Goal: Communication & Community: Answer question/provide support

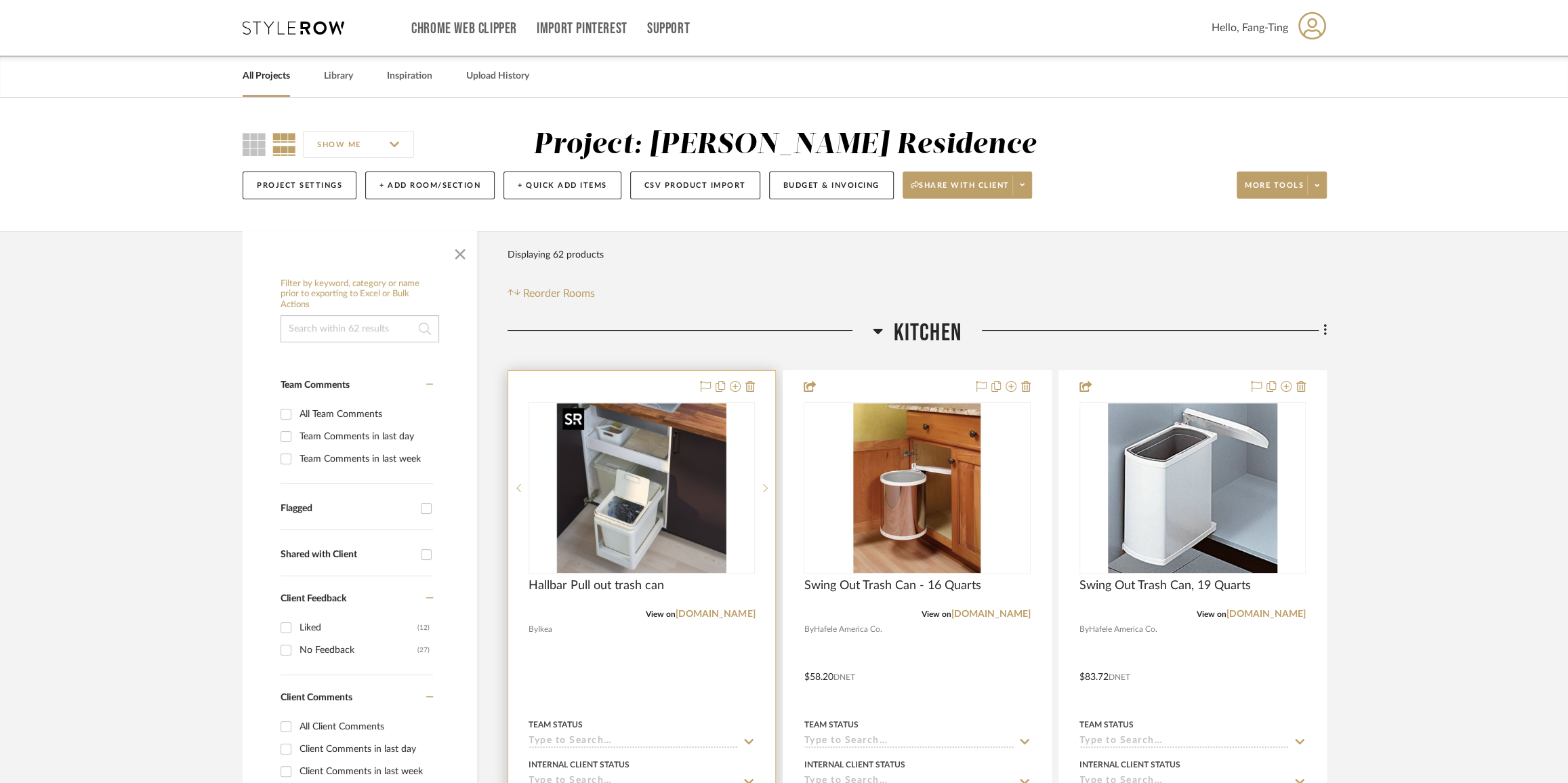
click at [635, 517] on img "0" at bounding box center [641, 488] width 169 height 170
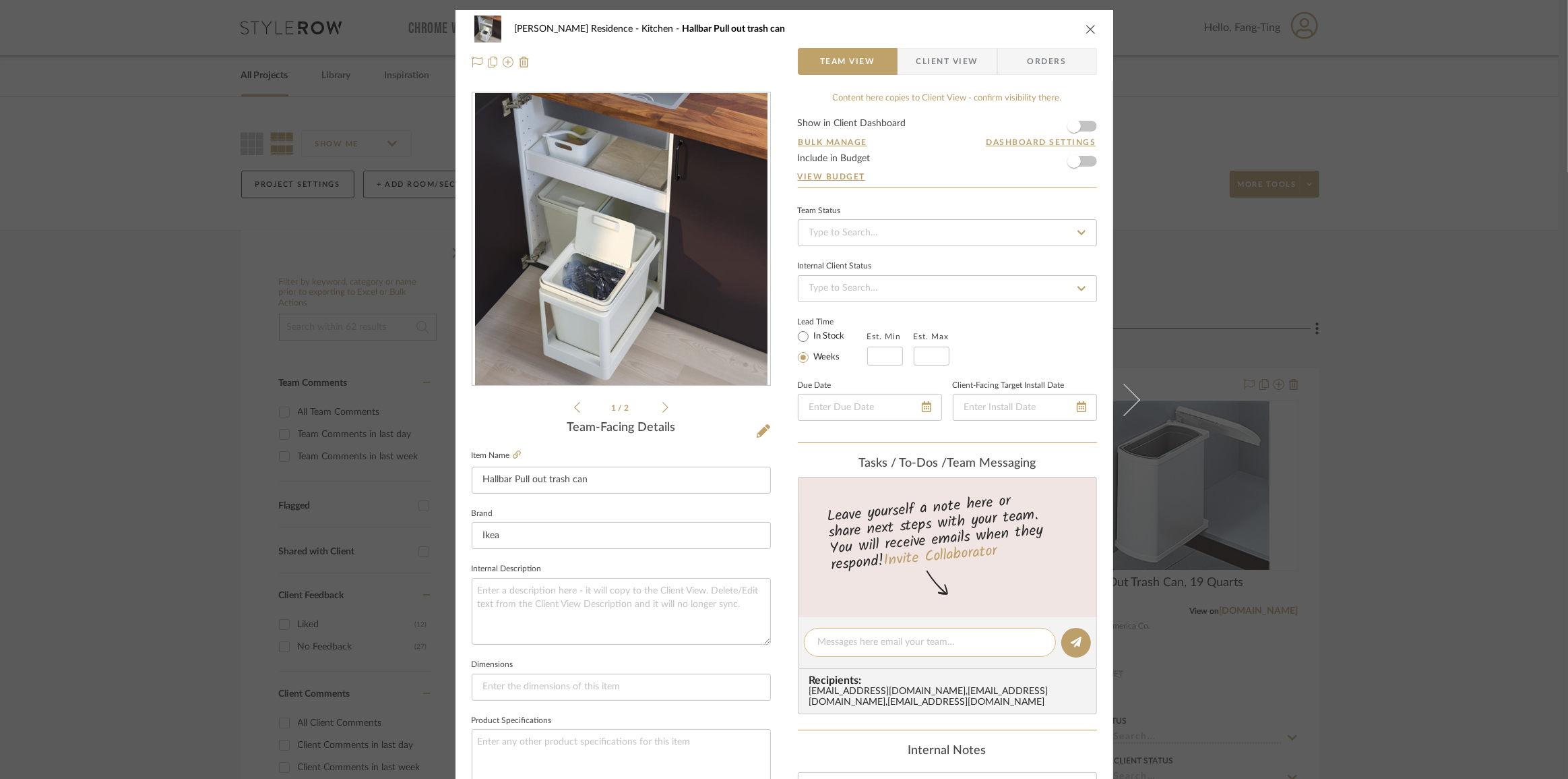
click at [891, 641] on textarea at bounding box center [930, 642] width 224 height 14
type textarea "@"
click at [1078, 26] on div "[PERSON_NAME] Residence Kitchen Hallbar Pull out trash can" at bounding box center [784, 28] width 625 height 27
click at [1086, 31] on icon "close" at bounding box center [1091, 28] width 11 height 11
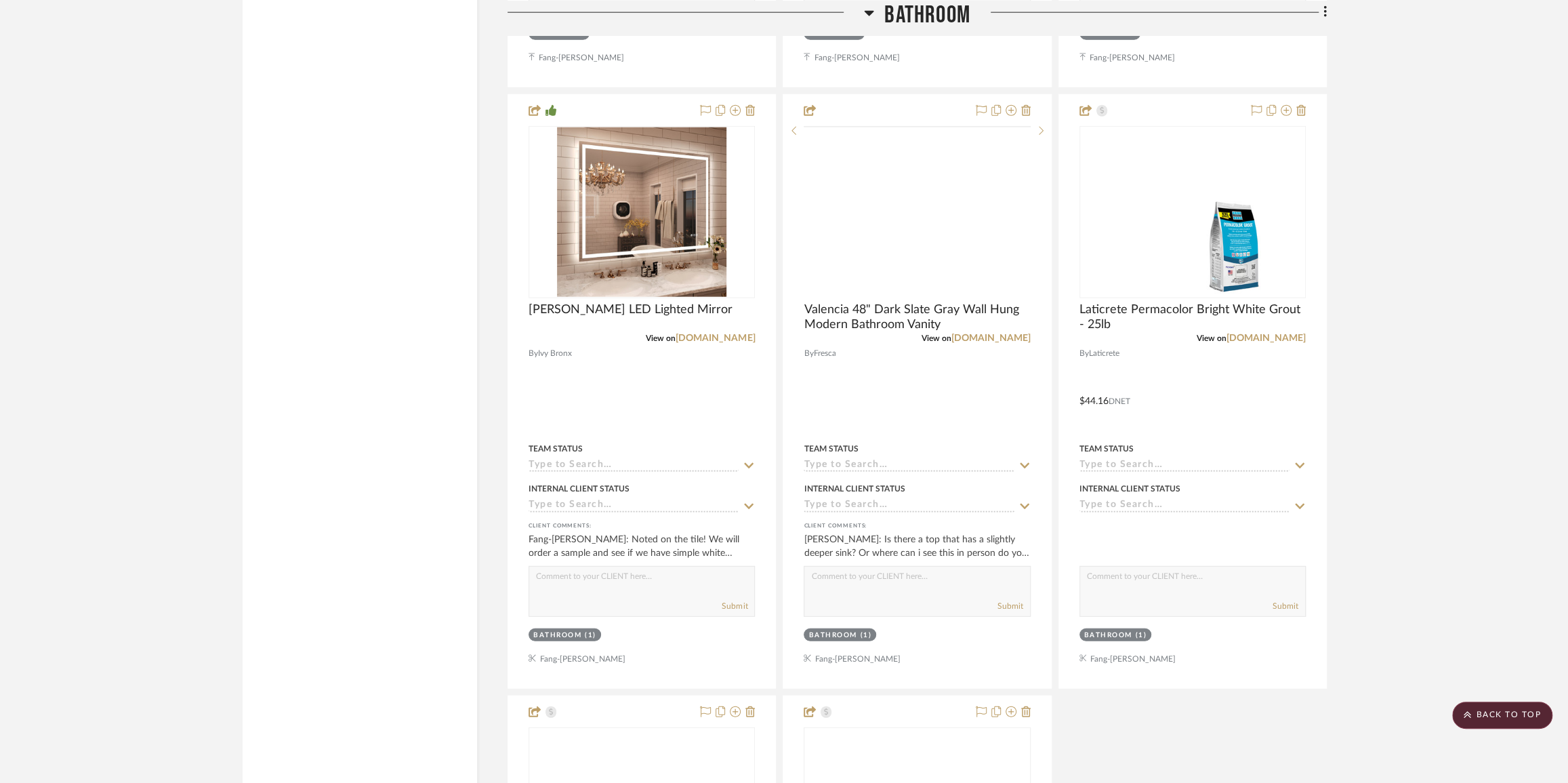
scroll to position [2896, 0]
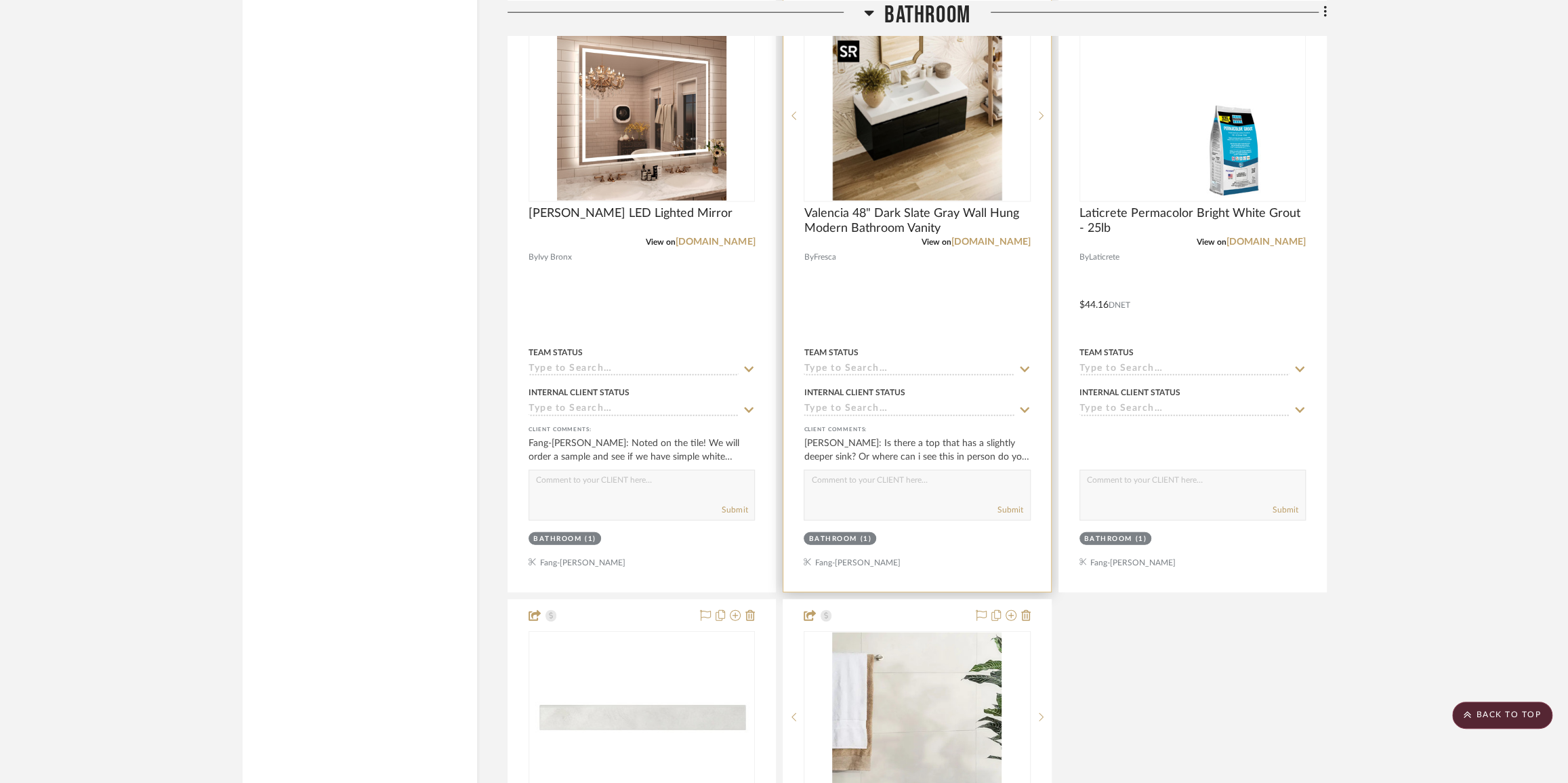
click at [933, 145] on img "0" at bounding box center [916, 115] width 169 height 170
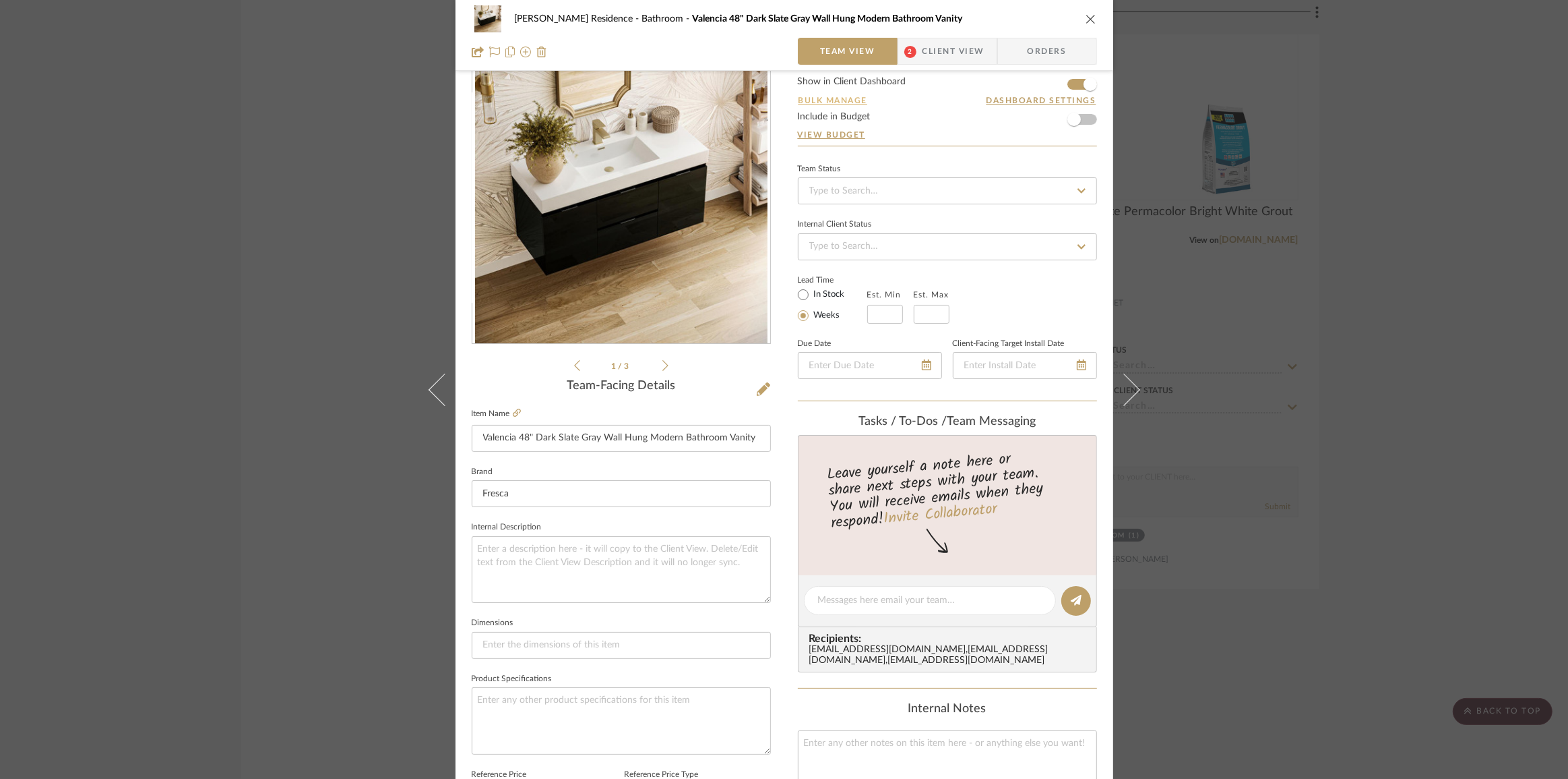
scroll to position [61, 0]
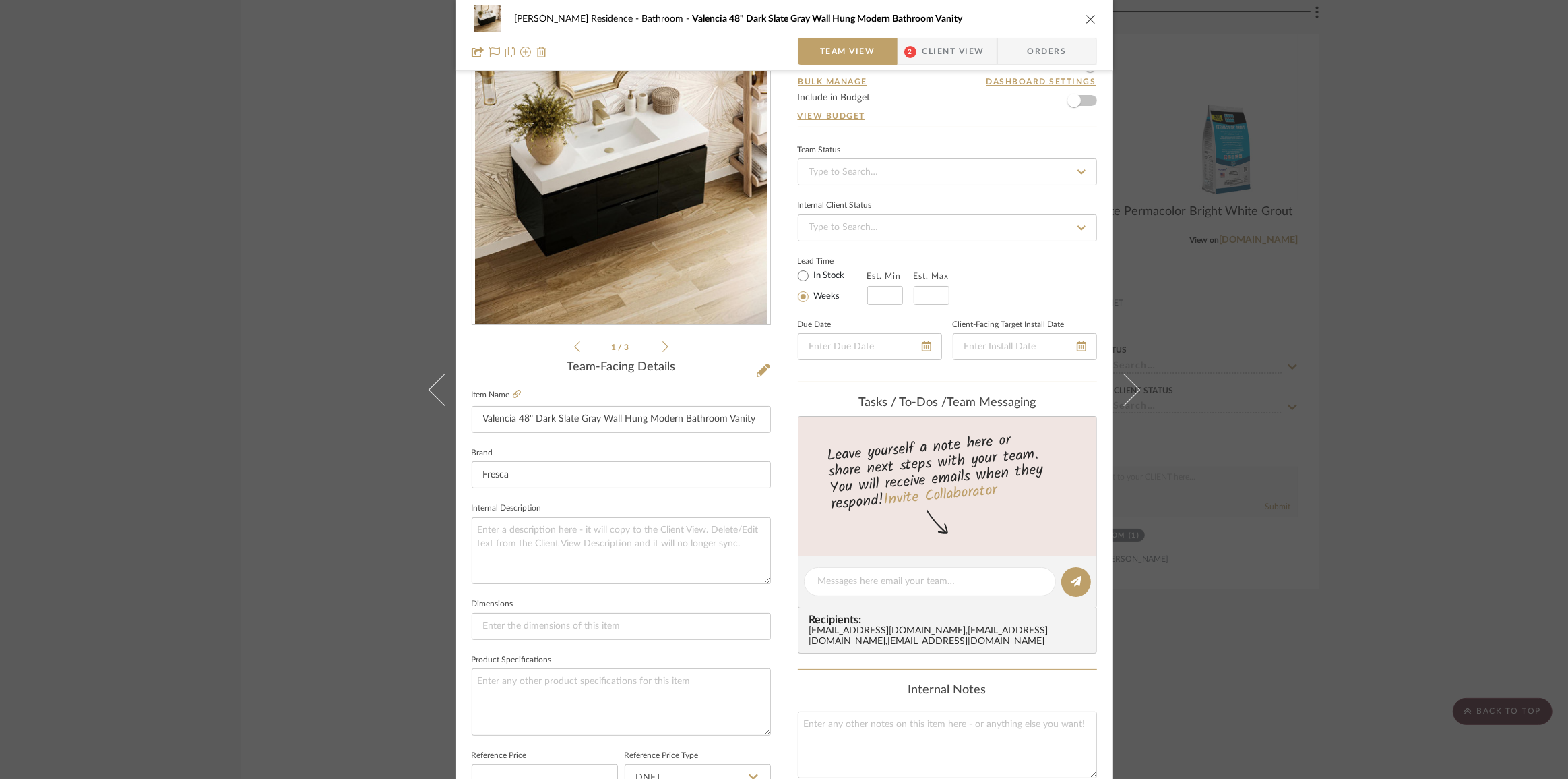
click at [922, 51] on span "Client View" at bounding box center [953, 51] width 62 height 27
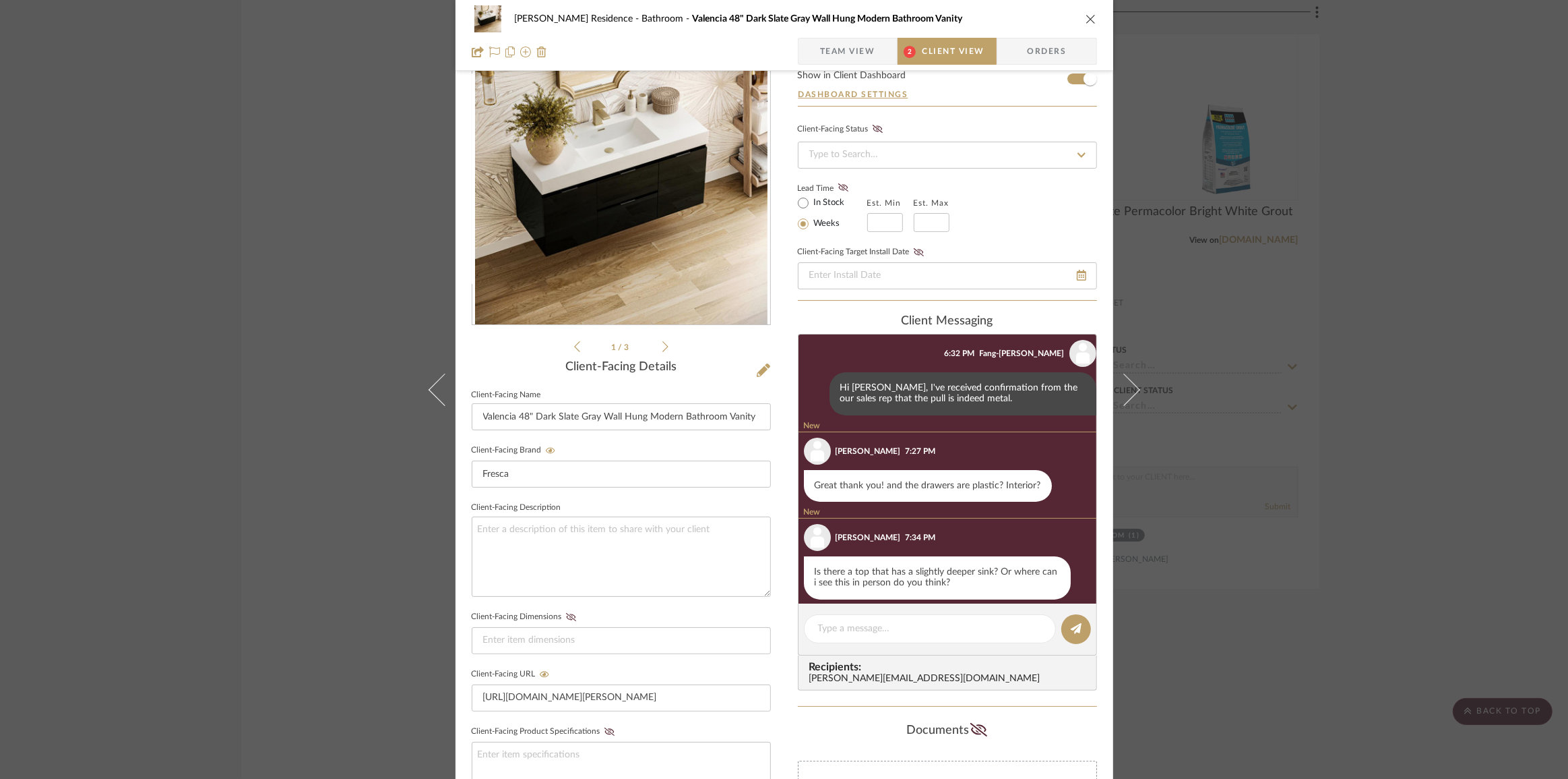
scroll to position [404, 0]
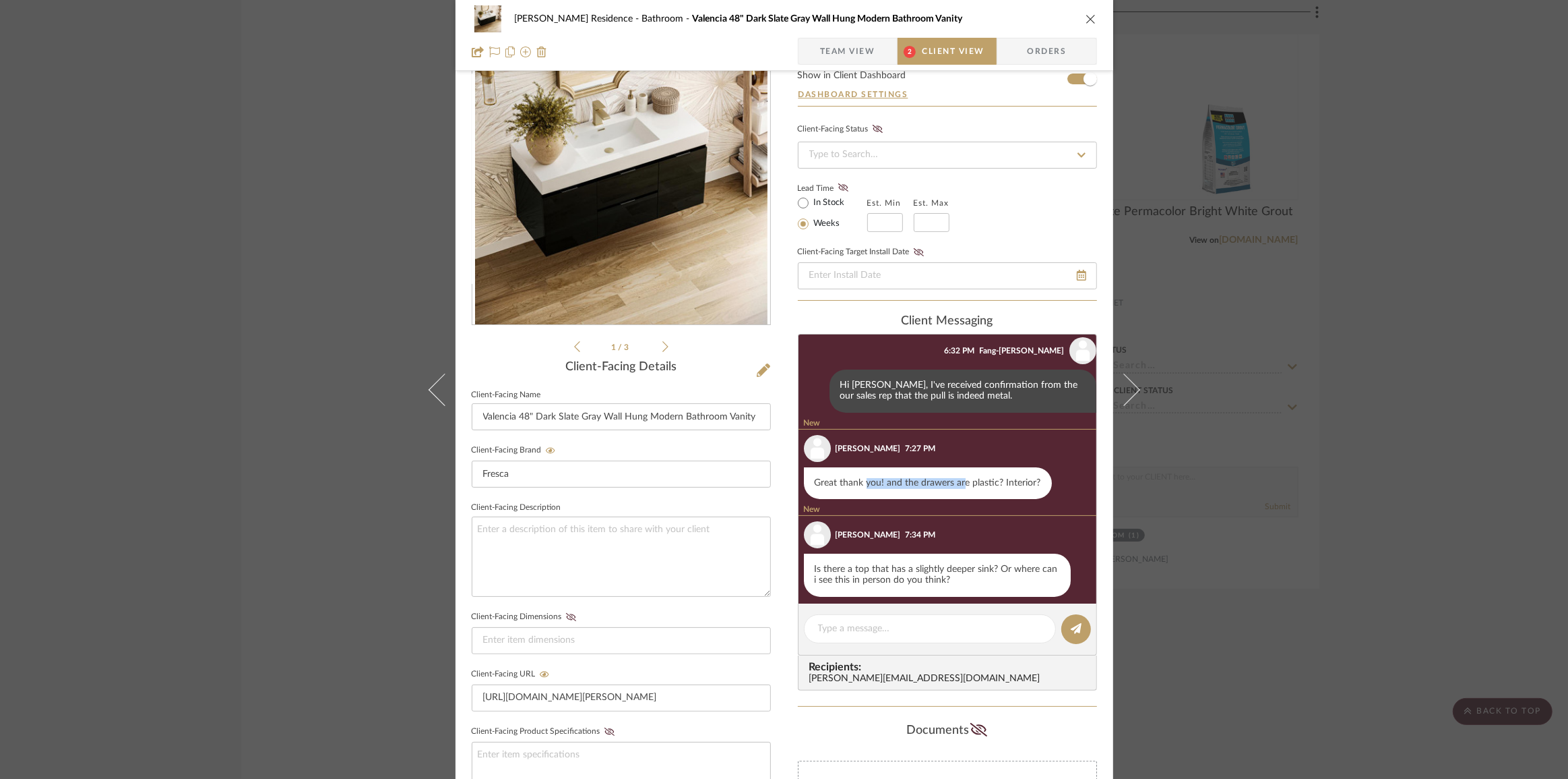
drag, startPoint x: 862, startPoint y: 472, endPoint x: 965, endPoint y: 470, distance: 103.0
click at [965, 470] on div "Great thank you! and the drawers are plastic? Interior?" at bounding box center [928, 483] width 248 height 32
click at [966, 470] on div "Great thank you! and the drawers are plastic? Interior?" at bounding box center [928, 483] width 248 height 32
drag, startPoint x: 970, startPoint y: 558, endPoint x: 841, endPoint y: 564, distance: 129.1
click at [841, 564] on div "Is there a top that has a slightly deeper sink? Or where can i see this in pers…" at bounding box center [938, 575] width 267 height 43
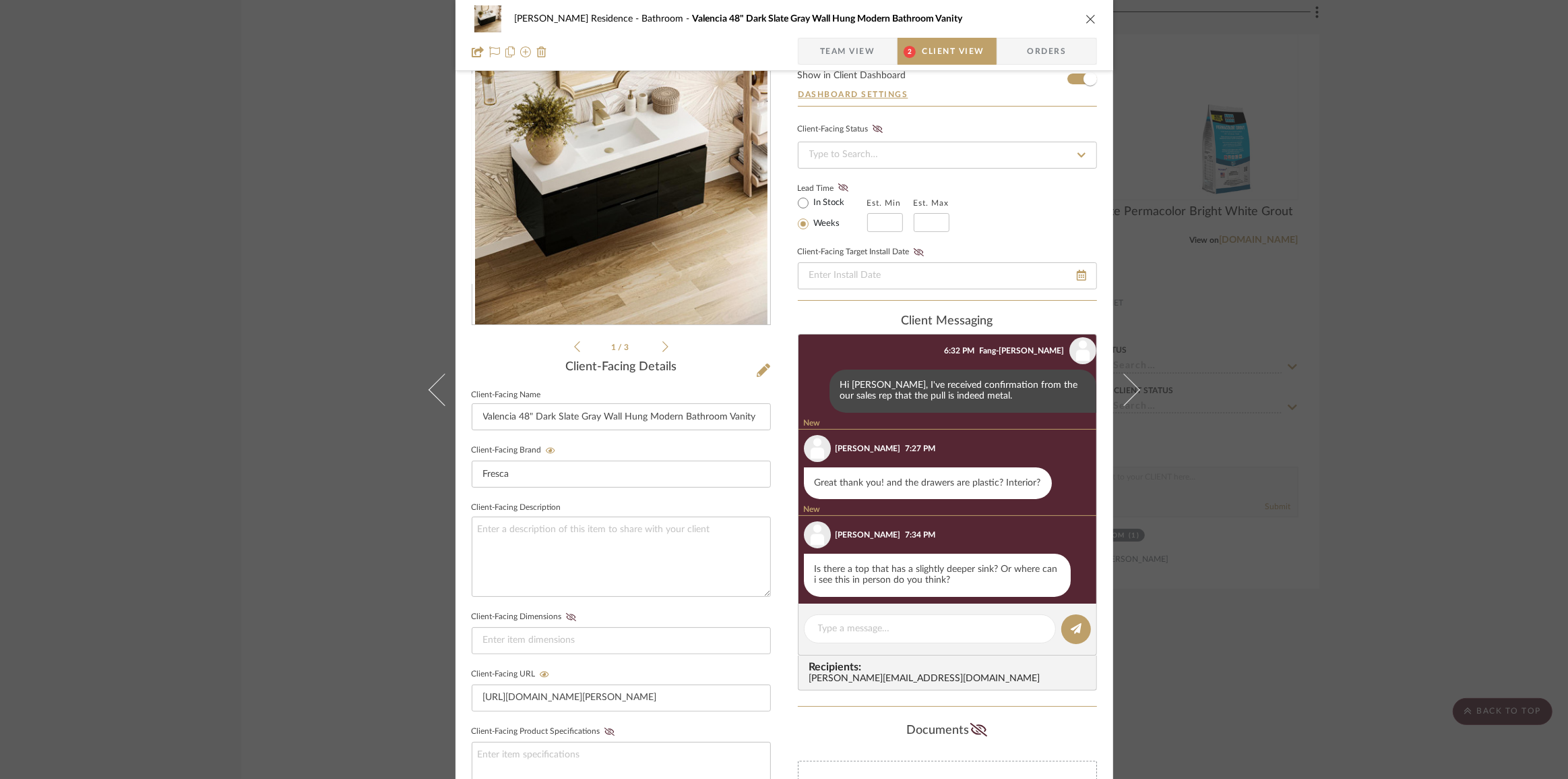
click at [851, 561] on div "Is there a top that has a slightly deeper sink? Or where can i see this in pers…" at bounding box center [938, 575] width 267 height 43
drag, startPoint x: 903, startPoint y: 559, endPoint x: 995, endPoint y: 559, distance: 92.0
click at [995, 559] on div "Is there a top that has a slightly deeper sink? Or where can i see this in pers…" at bounding box center [938, 575] width 267 height 43
drag, startPoint x: 928, startPoint y: 560, endPoint x: 852, endPoint y: 561, distance: 76.0
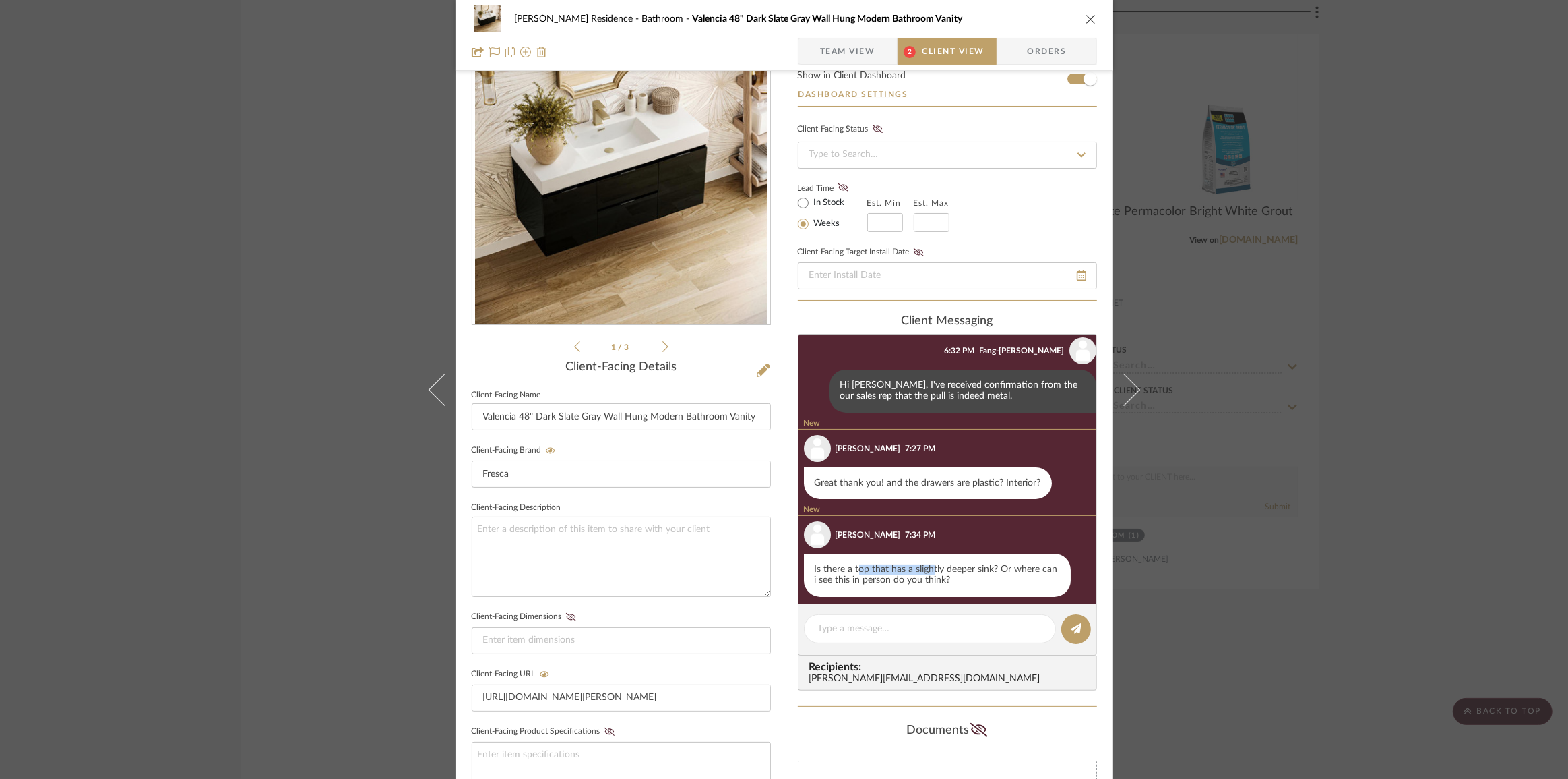
click at [854, 560] on div "Is there a top that has a slightly deeper sink? Or where can i see this in pers…" at bounding box center [938, 575] width 267 height 43
click at [852, 561] on div "Is there a top that has a slightly deeper sink? Or where can i see this in pers…" at bounding box center [938, 575] width 267 height 43
drag, startPoint x: 886, startPoint y: 556, endPoint x: 1014, endPoint y: 550, distance: 128.1
click at [1014, 553] on div "Is there a top that has a slightly deeper sink? Or where can i see this in pers…" at bounding box center [938, 575] width 267 height 43
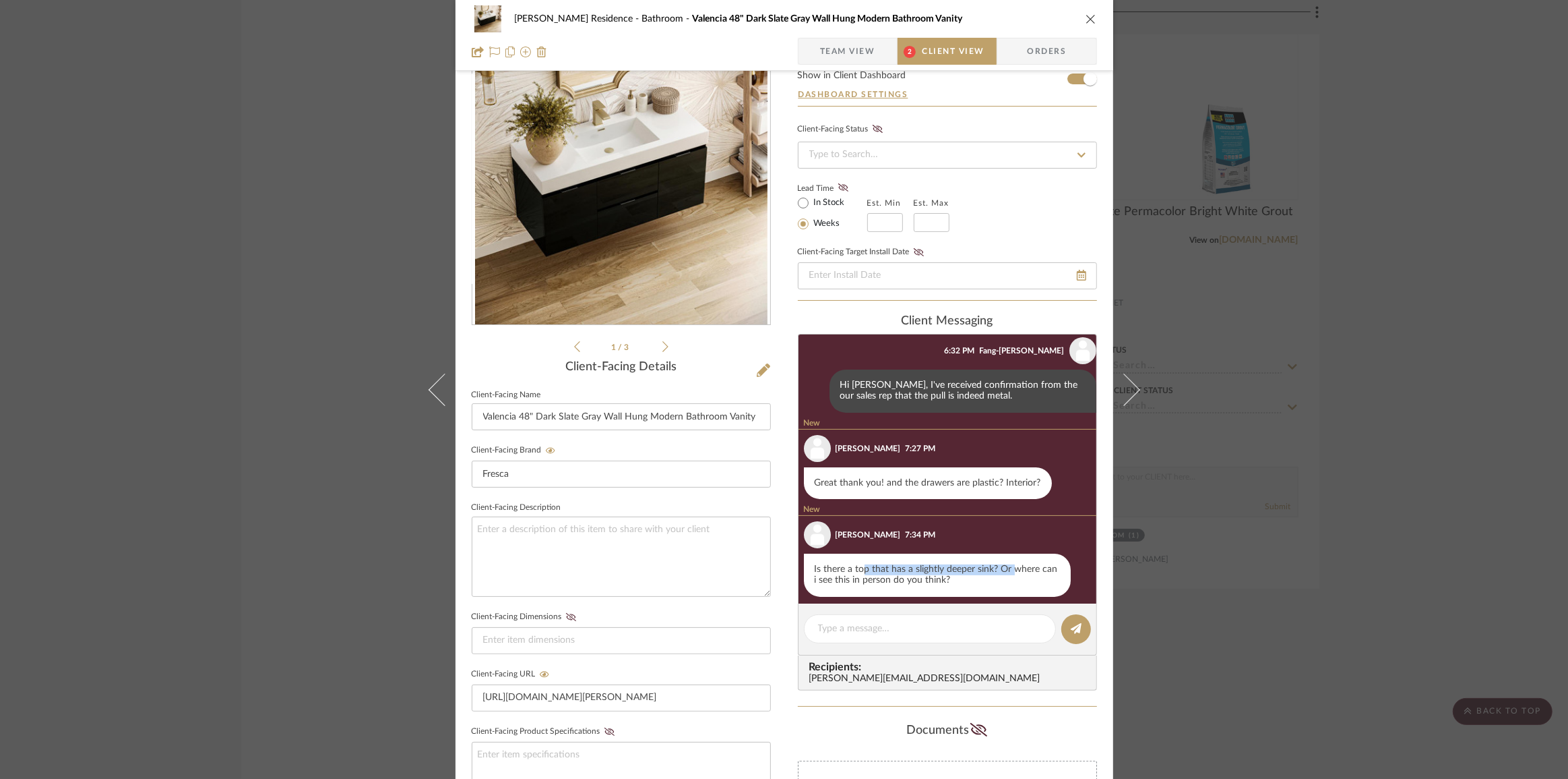
drag, startPoint x: 1007, startPoint y: 557, endPoint x: 857, endPoint y: 562, distance: 150.1
click at [857, 562] on div "Is there a top that has a slightly deeper sink? Or where can i see this in pers…" at bounding box center [938, 575] width 267 height 43
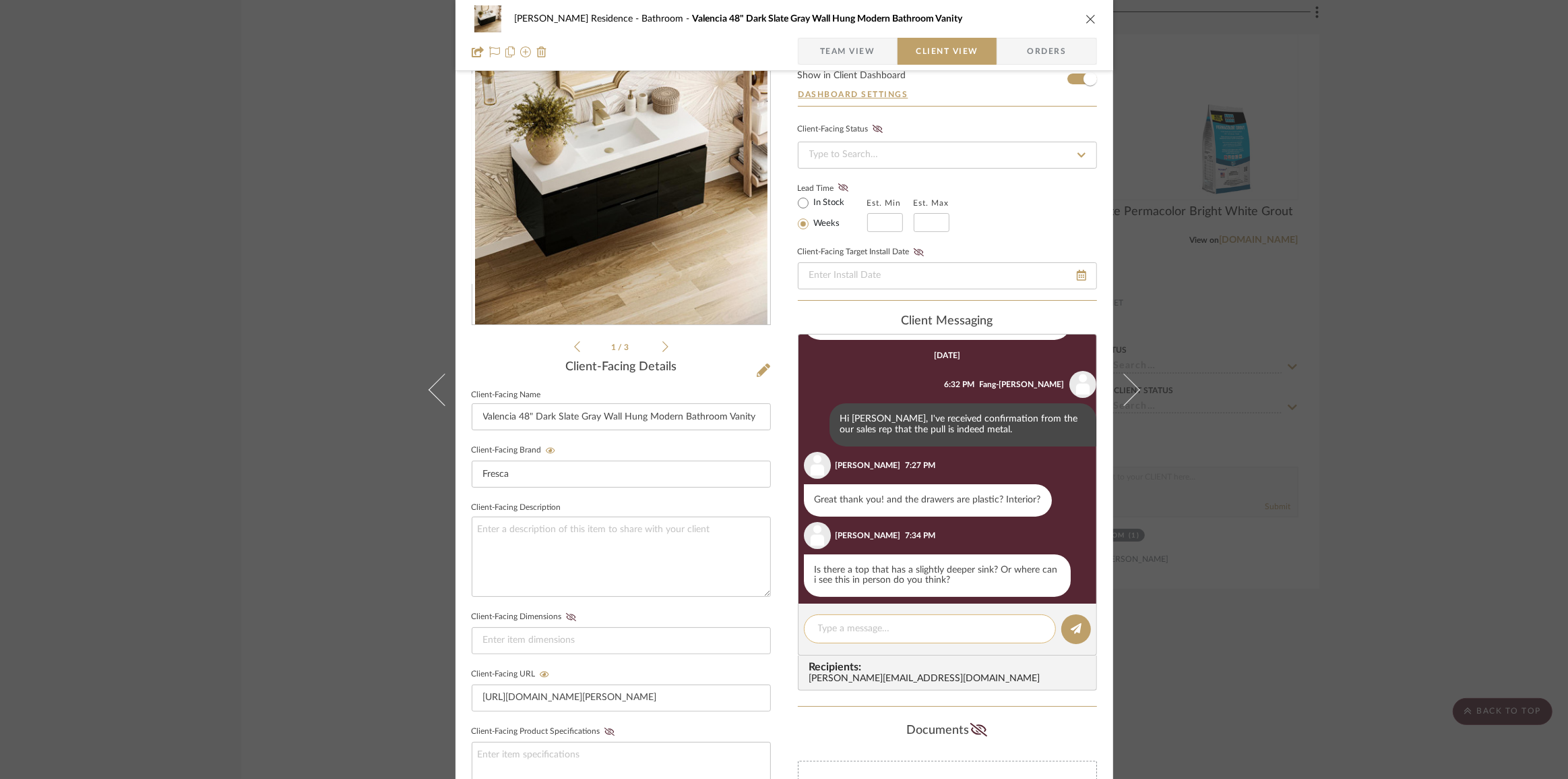
click at [830, 625] on textarea at bounding box center [930, 629] width 224 height 14
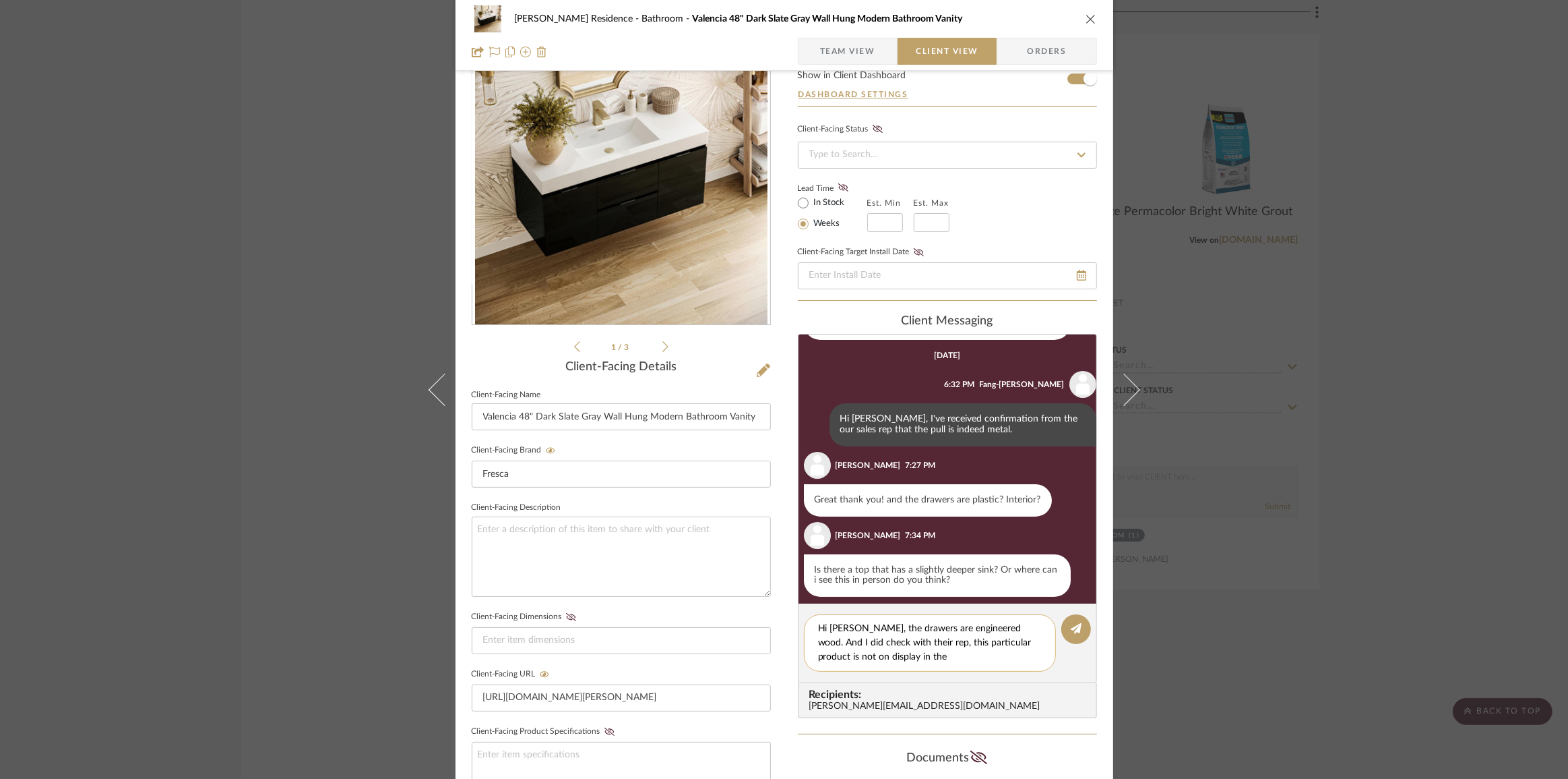
click at [1021, 653] on textarea "Hi [PERSON_NAME], the drawers are engineered wood. And I did check with their r…" at bounding box center [930, 643] width 224 height 42
drag, startPoint x: 1035, startPoint y: 653, endPoint x: 961, endPoint y: 655, distance: 74.0
click at [961, 655] on textarea "Hi [PERSON_NAME], the drawers are engineered wood. And I did check with their r…" at bounding box center [930, 643] width 224 height 42
click at [942, 637] on textarea "Hi [PERSON_NAME], the drawers are engineered wood. And I did check with their r…" at bounding box center [930, 643] width 224 height 42
drag, startPoint x: 814, startPoint y: 624, endPoint x: 1078, endPoint y: 659, distance: 266.3
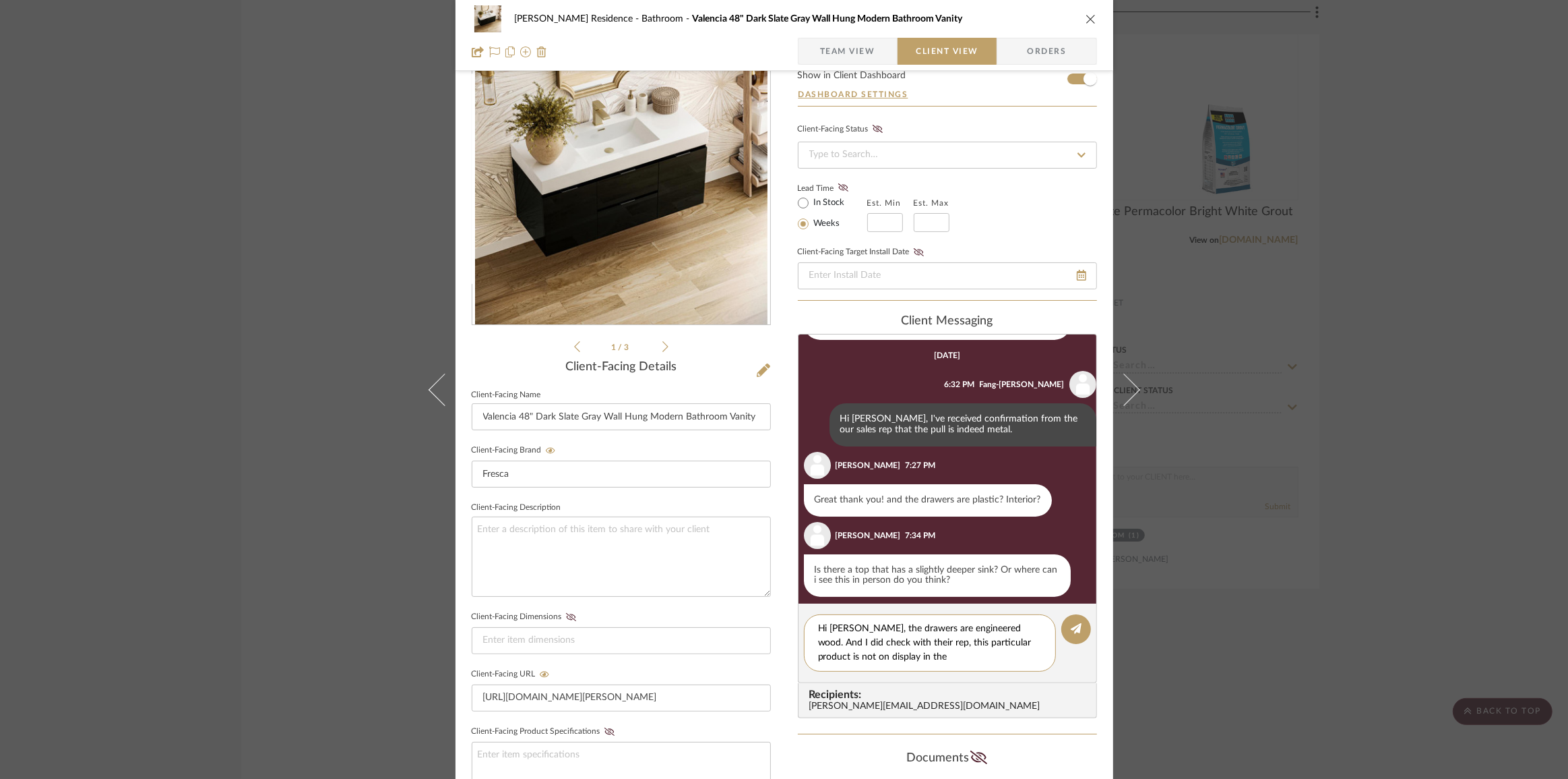
click at [1078, 659] on editor-of-message "Hi [PERSON_NAME], the drawers are engineered wood. And I did check with their r…" at bounding box center [948, 643] width 299 height 80
paste textarea "made of engineered wood. I also checked with their representative—this particul…"
click at [977, 640] on textarea "Hi [PERSON_NAME], the drawers are made of engineered wood. I also checked with …" at bounding box center [930, 651] width 224 height 57
click at [909, 670] on textarea "Hi [PERSON_NAME], the drawers are made of engineered wood. I also checked with …" at bounding box center [930, 651] width 224 height 57
drag, startPoint x: 933, startPoint y: 667, endPoint x: 781, endPoint y: 623, distance: 158.2
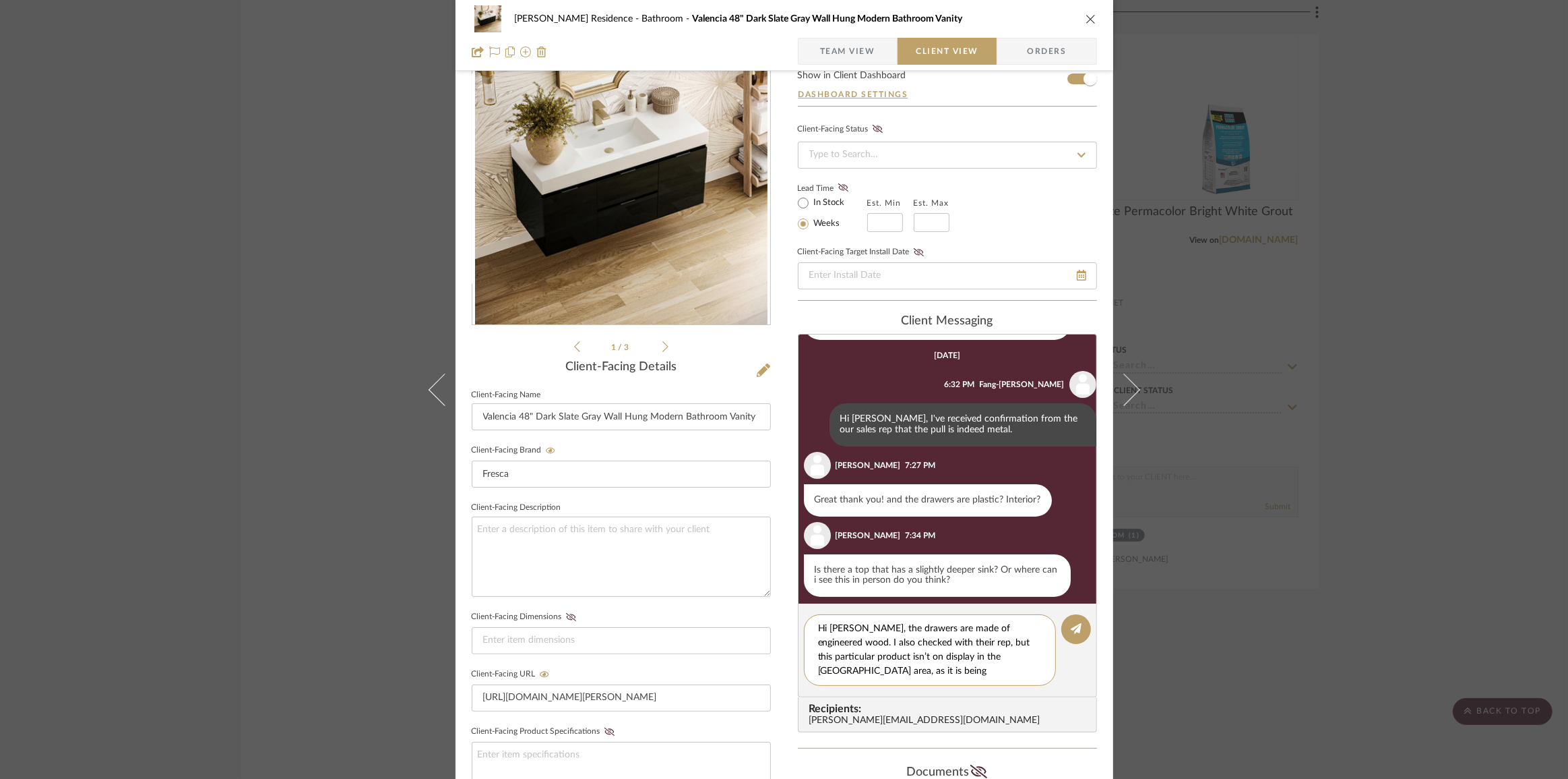
click at [781, 623] on div "[PERSON_NAME] Residence Bathroom [GEOGRAPHIC_DATA] 48" Dark Slate Gray Wall Hun…" at bounding box center [784, 511] width 657 height 1123
click at [1020, 659] on textarea "Hi [PERSON_NAME], the drawers are made of engineered wood. I also checked with …" at bounding box center [935, 651] width 234 height 57
click at [963, 667] on textarea "Hi [PERSON_NAME], the drawers are made of engineered wood. I also checked with …" at bounding box center [935, 651] width 234 height 57
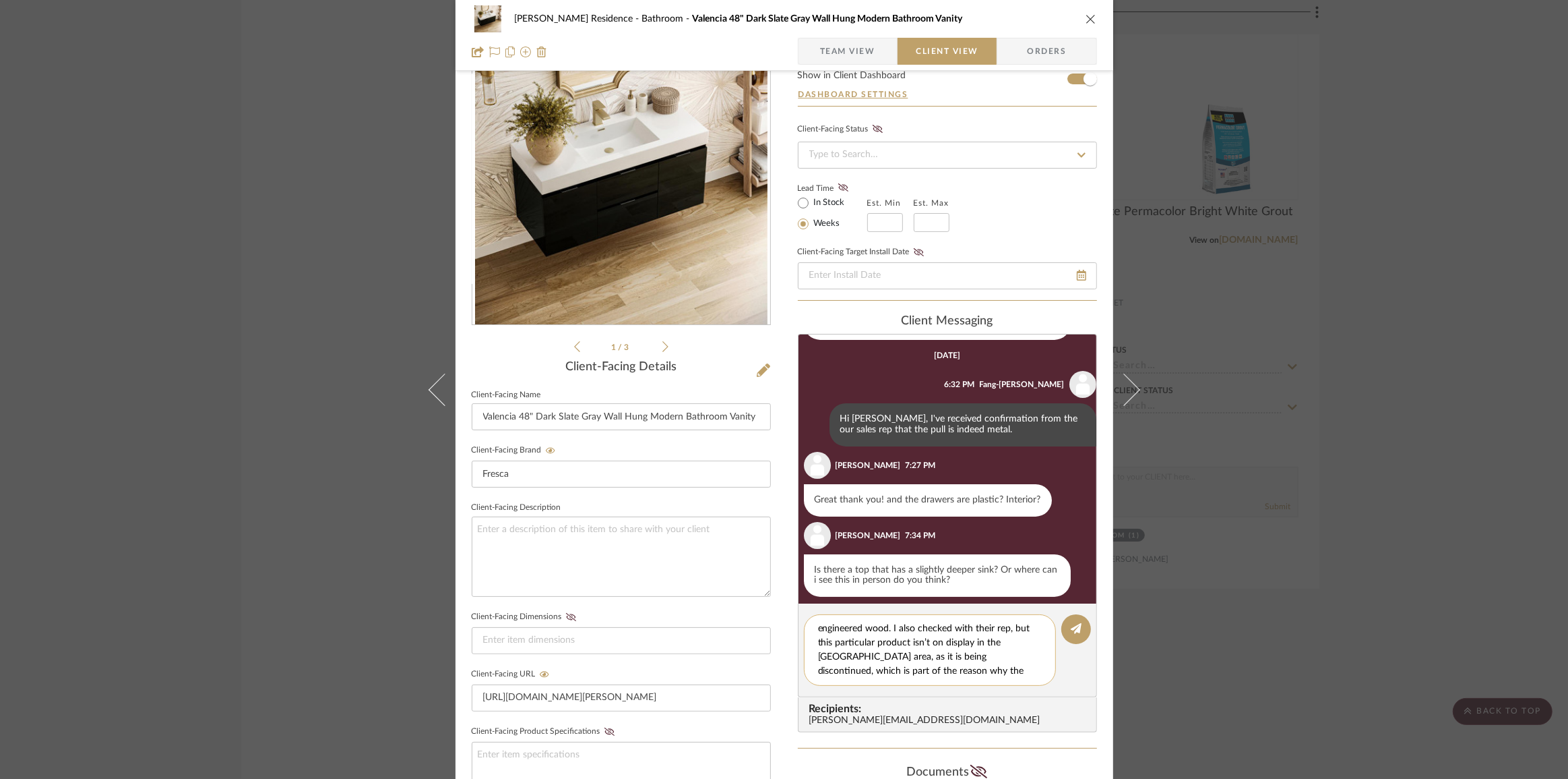
type textarea "Hi [PERSON_NAME], the drawers are made of engineered wood. I also checked with …"
click at [250, 552] on div "[PERSON_NAME] Residence Bathroom [GEOGRAPHIC_DATA] 48" Dark Slate Gray Wall Hun…" at bounding box center [784, 389] width 1568 height 779
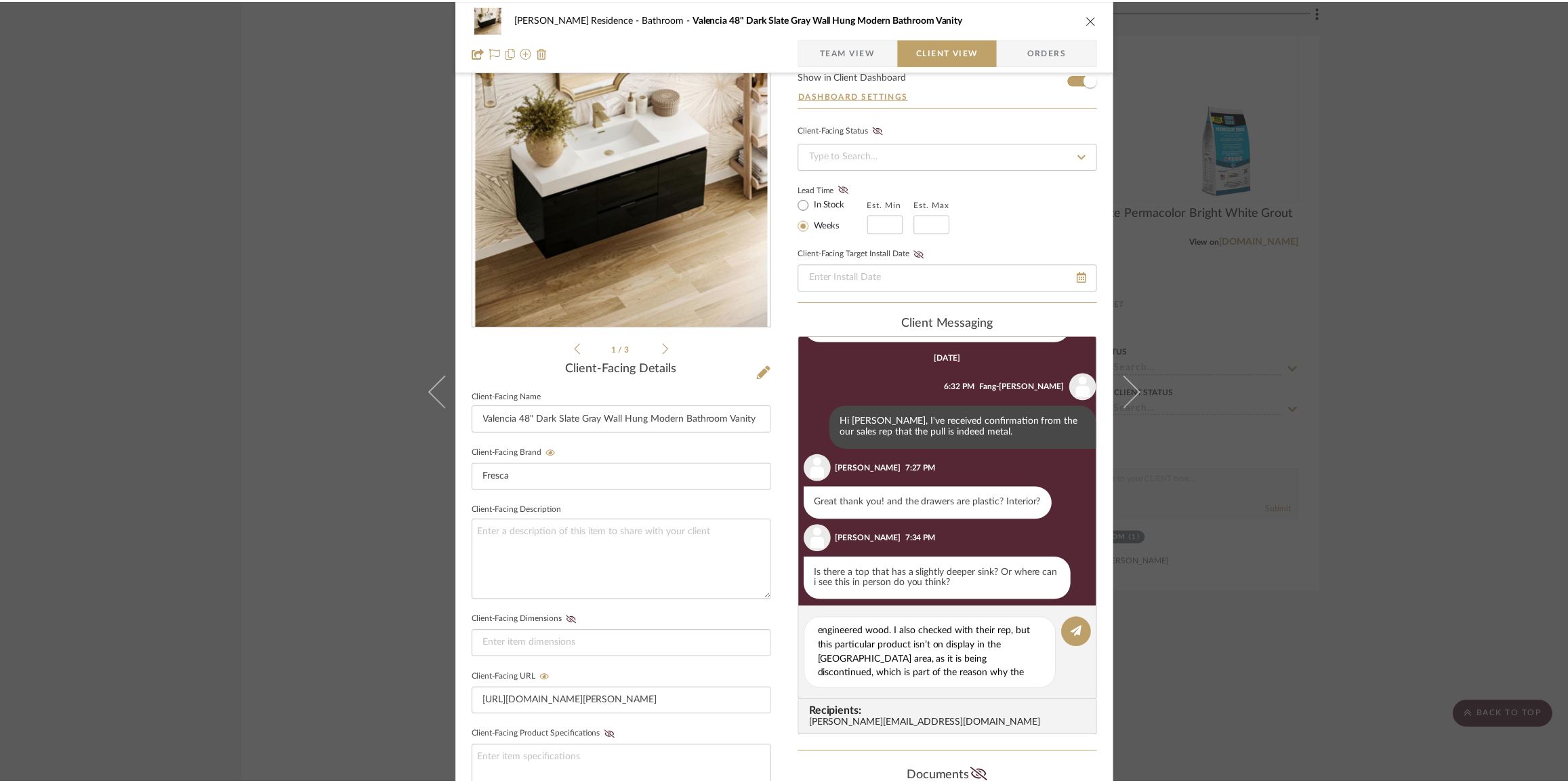
scroll to position [2896, 0]
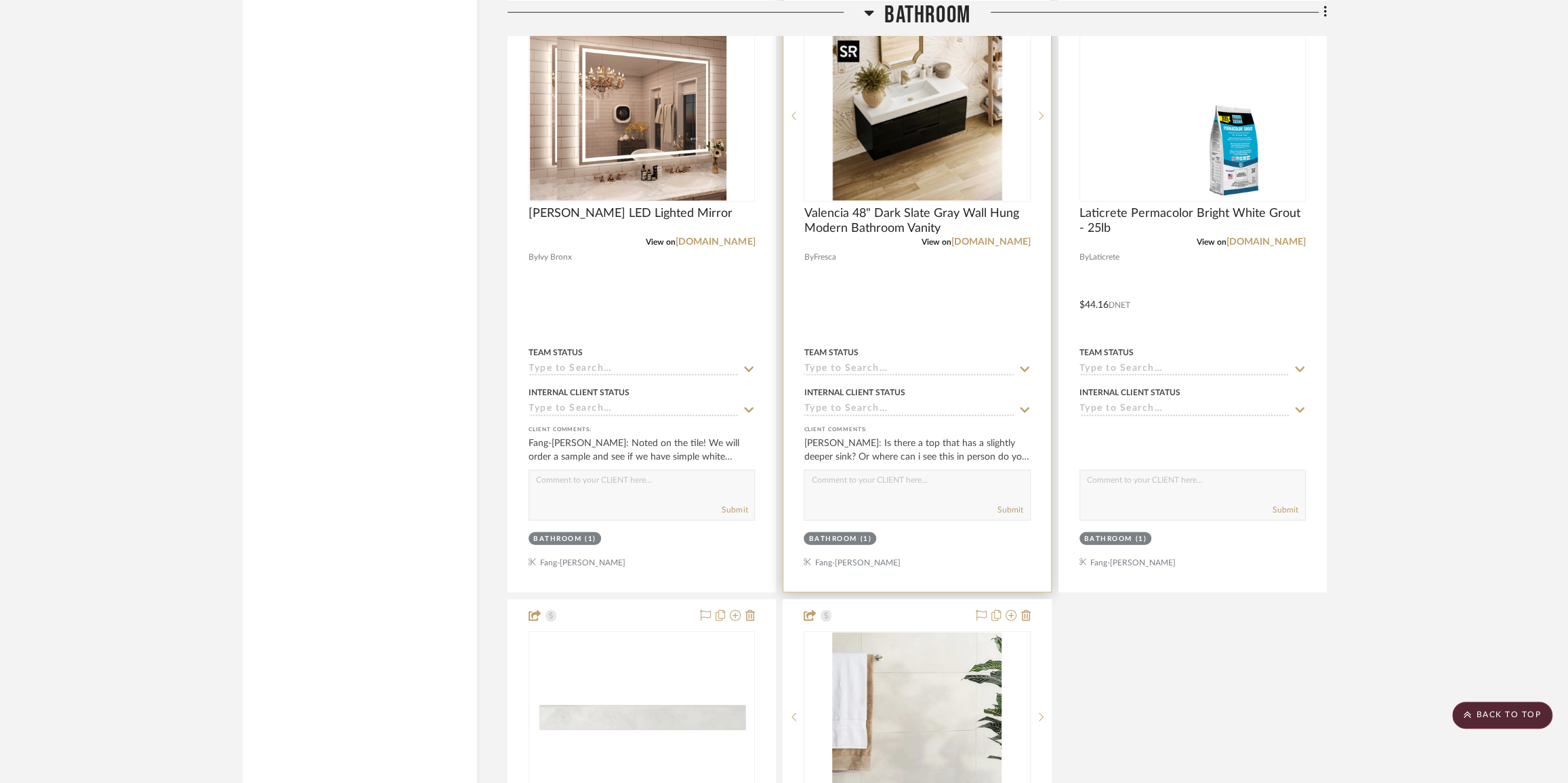
click at [903, 144] on img "0" at bounding box center [916, 115] width 169 height 170
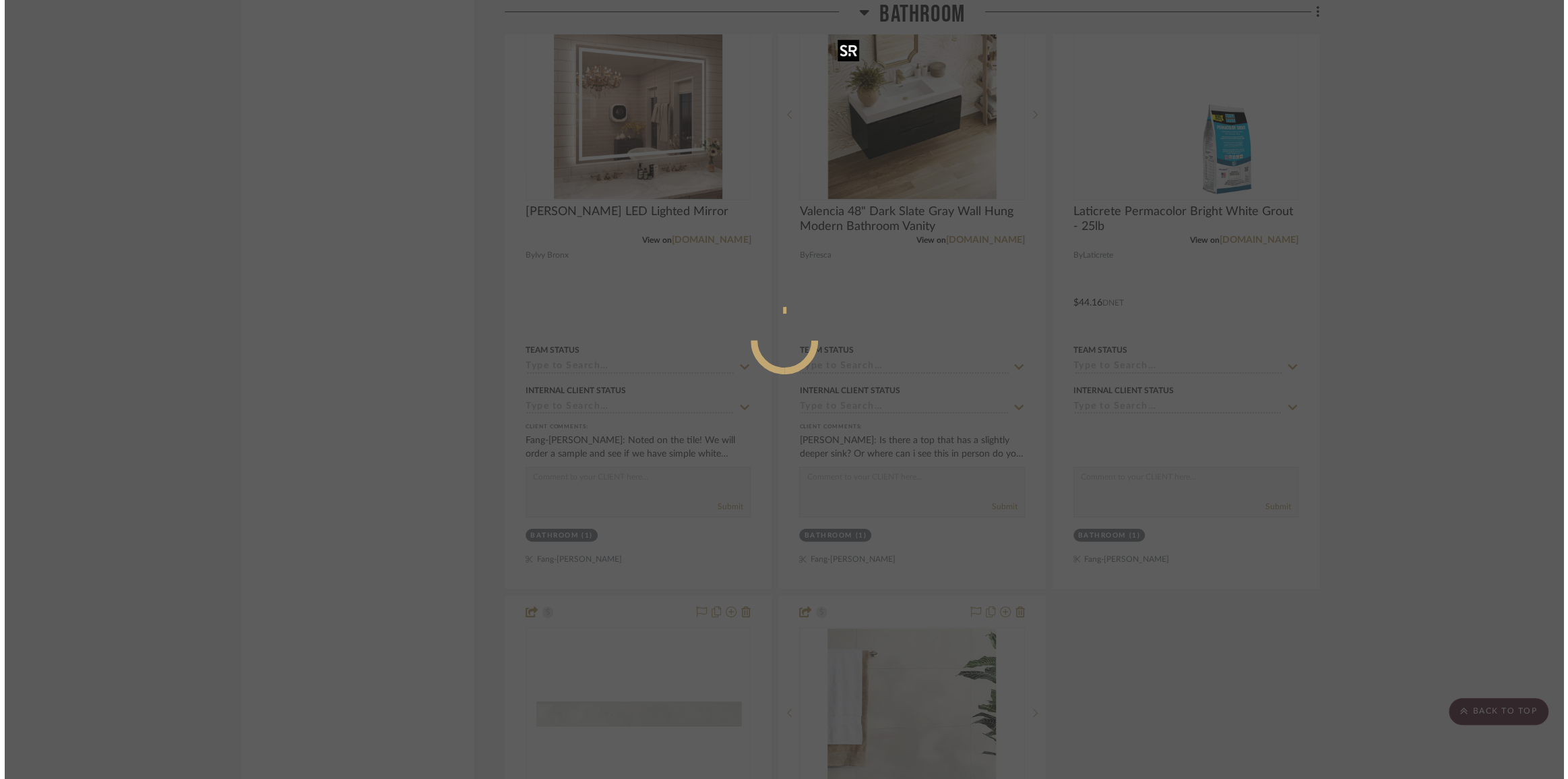
scroll to position [0, 0]
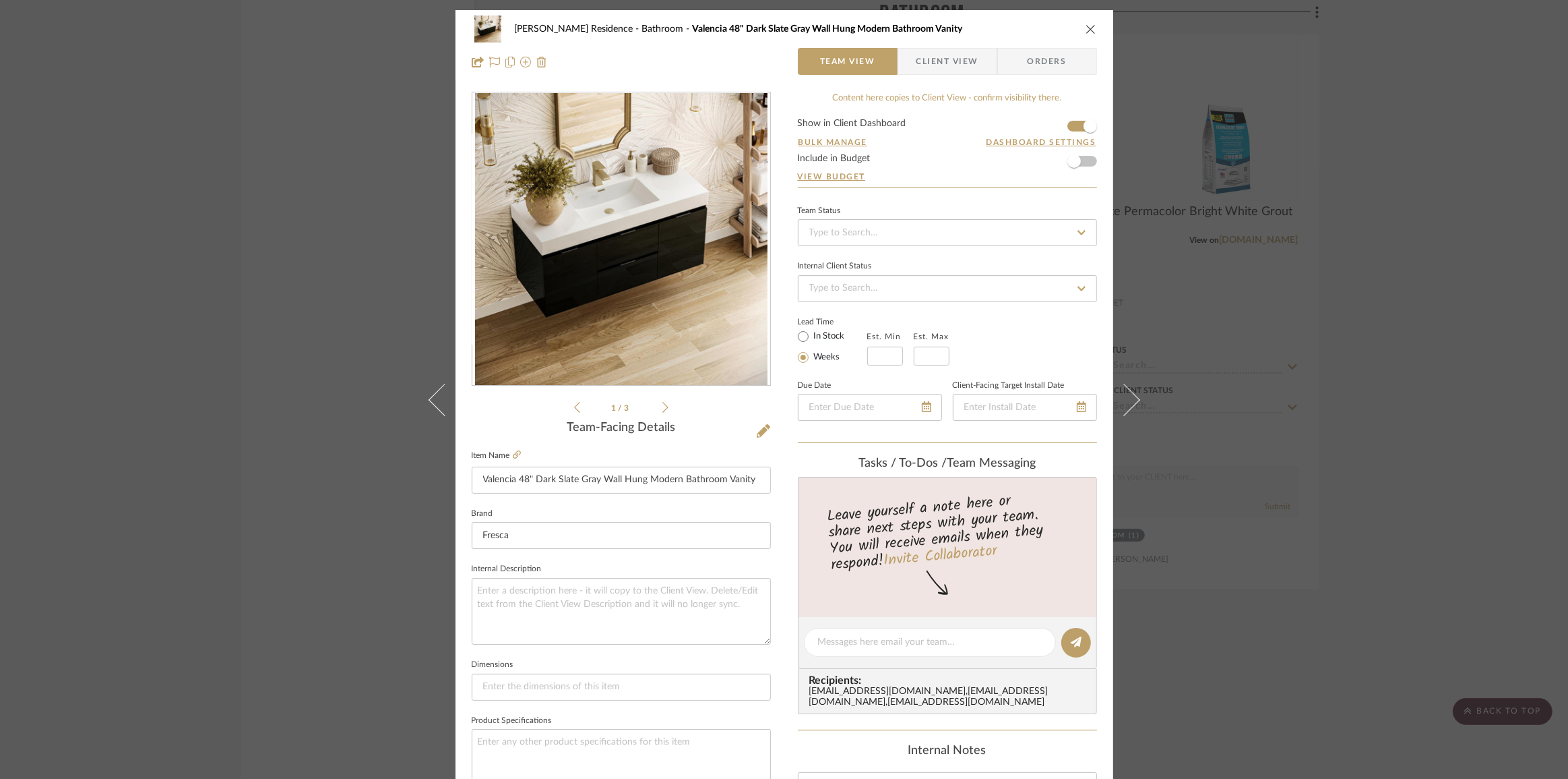
click at [952, 69] on span "Client View" at bounding box center [947, 61] width 62 height 27
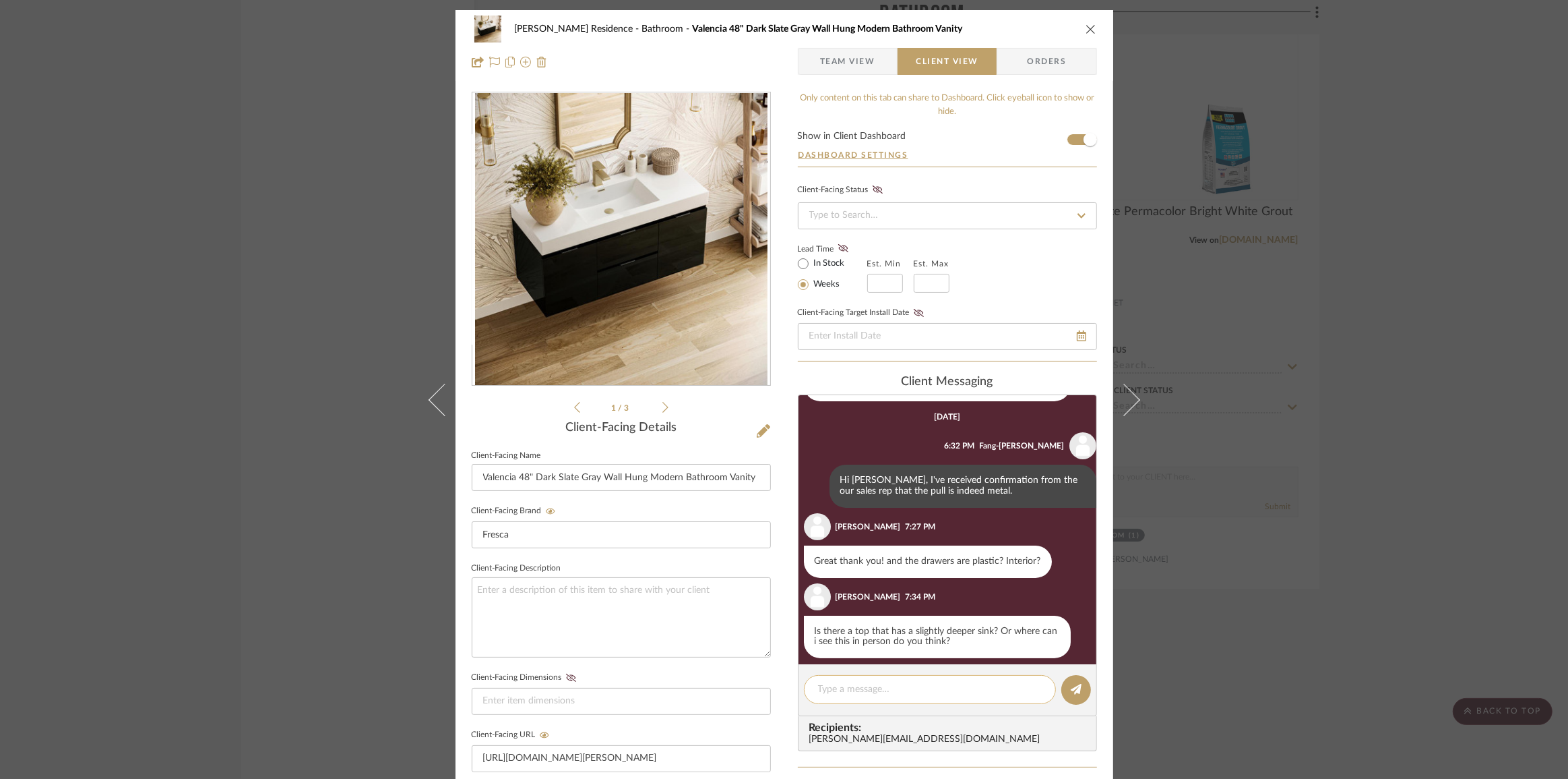
scroll to position [371, 0]
click at [901, 686] on textarea at bounding box center [930, 689] width 224 height 14
paste textarea "Hi [PERSON_NAME], the drawers are made of engineered wood. I also checked with …"
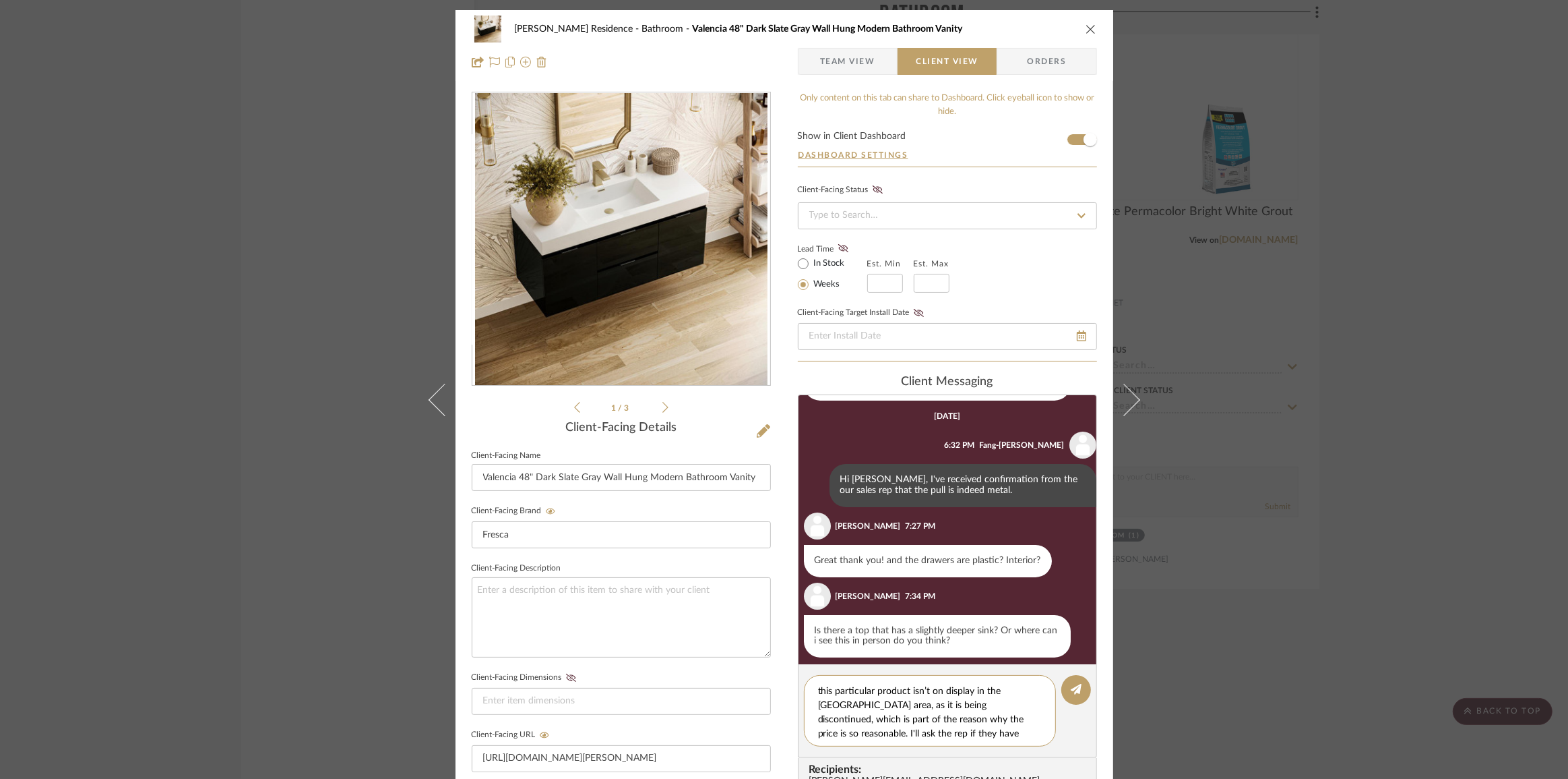
scroll to position [40, 0]
type textarea "Hi [PERSON_NAME], the drawers are made of engineered wood. I also checked with …"
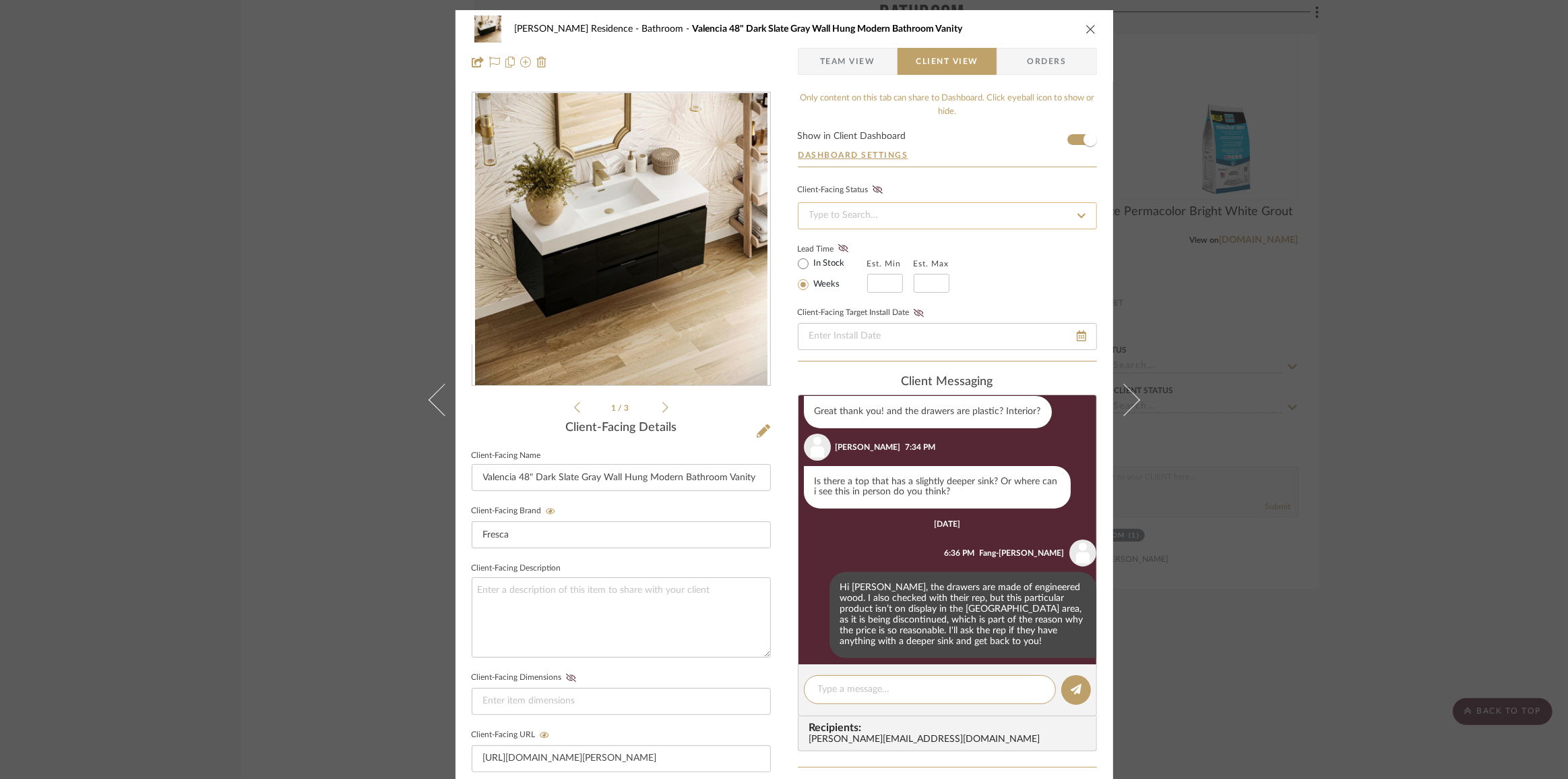
scroll to position [522, 0]
